Goal: Task Accomplishment & Management: Manage account settings

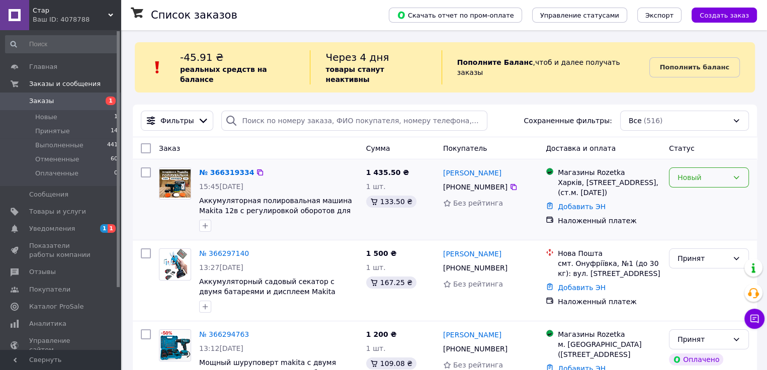
click at [695, 174] on div "Новый" at bounding box center [709, 178] width 80 height 20
click at [692, 188] on li "Принят" at bounding box center [709, 189] width 79 height 18
click at [88, 231] on span "Уведомления" at bounding box center [61, 228] width 64 height 9
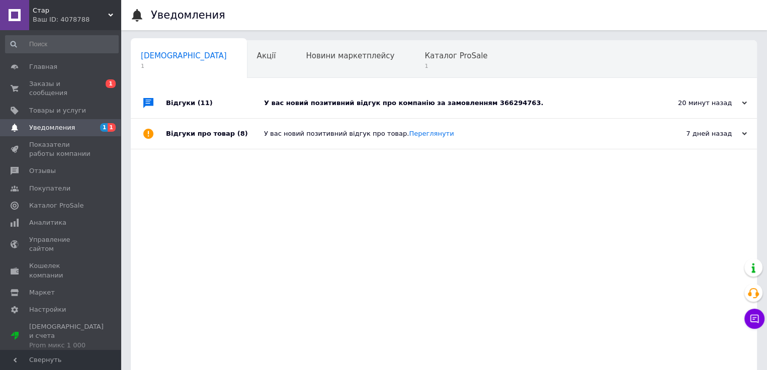
click at [306, 103] on div "У вас новий позитивний відгук про компанію за замовленням 366294763." at bounding box center [455, 103] width 382 height 9
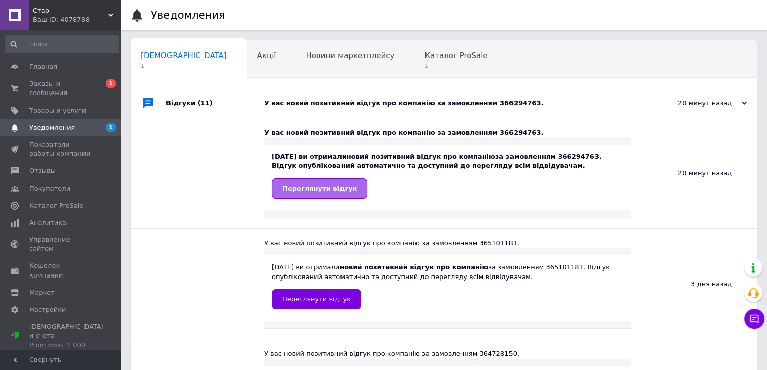
click at [313, 193] on link "Переглянути відгук" at bounding box center [320, 189] width 96 height 20
click at [46, 84] on span "Заказы и сообщения" at bounding box center [61, 88] width 64 height 18
